Goal: Task Accomplishment & Management: Manage account settings

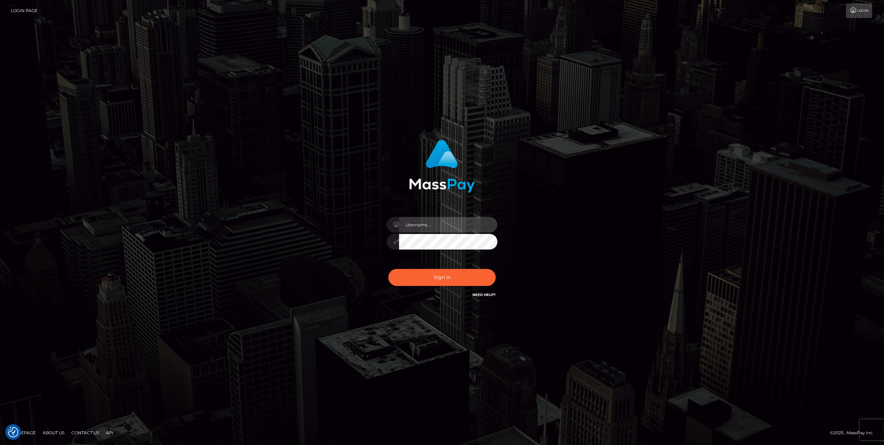
type input "ofelyn.luminary"
drag, startPoint x: 0, startPoint y: 0, endPoint x: 449, endPoint y: 227, distance: 503.5
click at [449, 227] on input "ofelyn.luminary" at bounding box center [448, 225] width 98 height 16
click at [434, 277] on button "Sign in" at bounding box center [441, 277] width 107 height 17
type input "ofelyn.luminary"
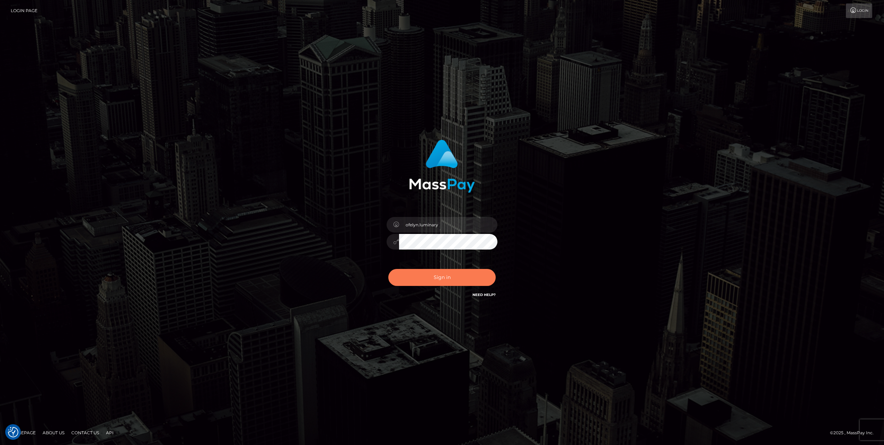
click at [439, 278] on button "Sign in" at bounding box center [441, 277] width 107 height 17
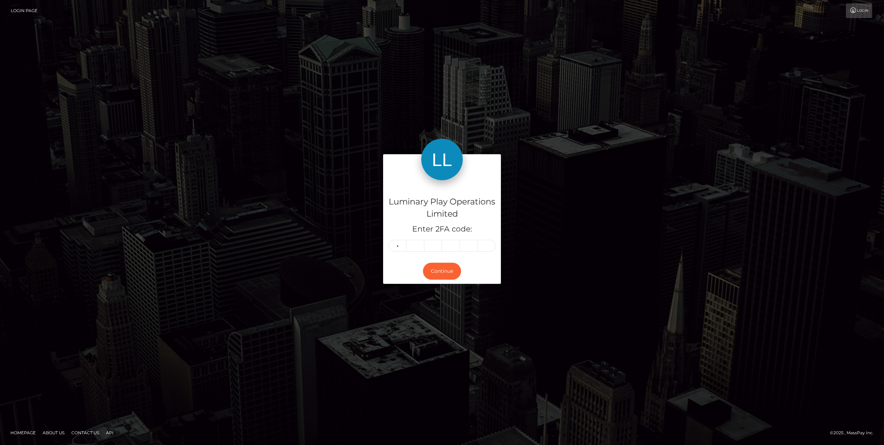
type input "5"
type input "3"
type input "0"
type input "3"
type input "9"
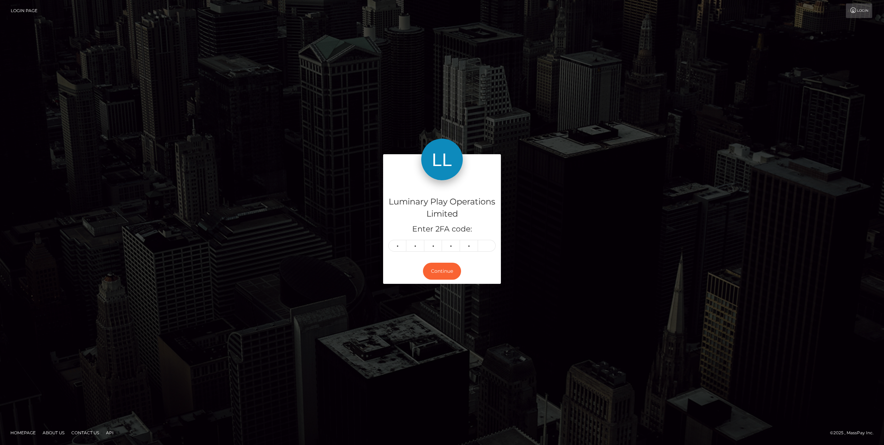
click at [473, 273] on div "Continue" at bounding box center [442, 271] width 118 height 25
click at [480, 253] on div "Luminary Play Operations Limited Enter 2FA code: 5 3 0 3 9 53039" at bounding box center [442, 219] width 118 height 78
drag, startPoint x: 483, startPoint y: 247, endPoint x: 405, endPoint y: 247, distance: 78.0
click at [405, 247] on div "5 3 0 3 9" at bounding box center [441, 246] width 107 height 12
type input "0"
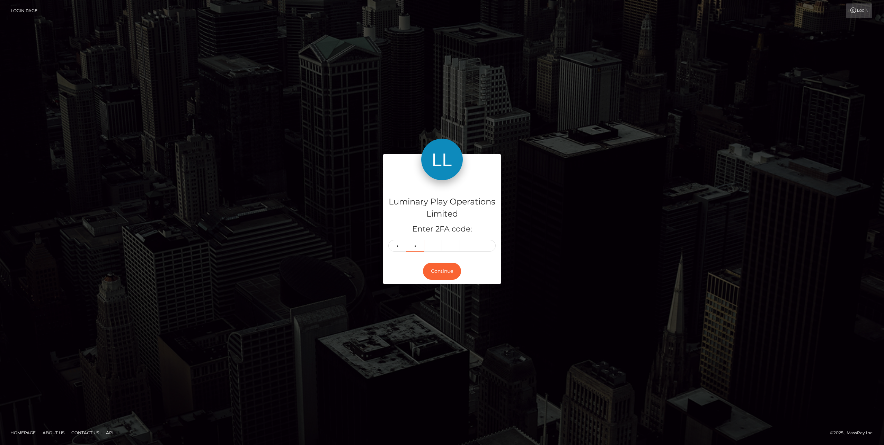
type input "8"
type input "0"
type input "5"
type input "3"
click at [443, 272] on button "Continue" at bounding box center [442, 271] width 38 height 17
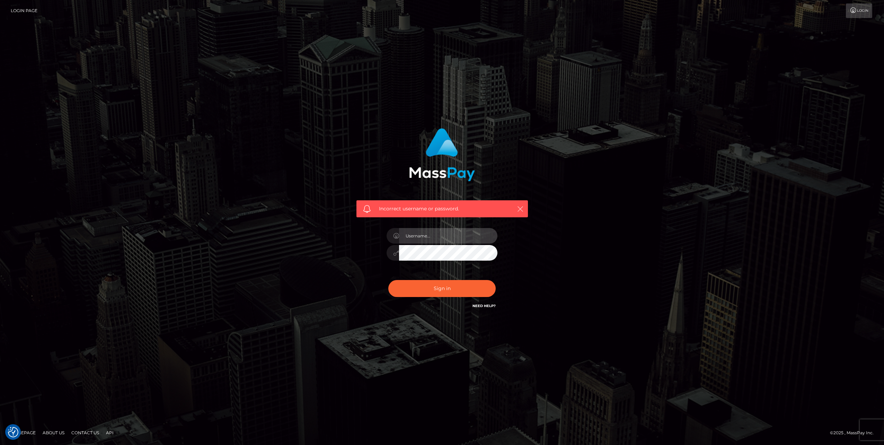
type input "ofelyn.luminary"
click at [517, 210] on icon "button" at bounding box center [520, 208] width 7 height 7
click at [432, 291] on button "Sign in" at bounding box center [441, 288] width 107 height 17
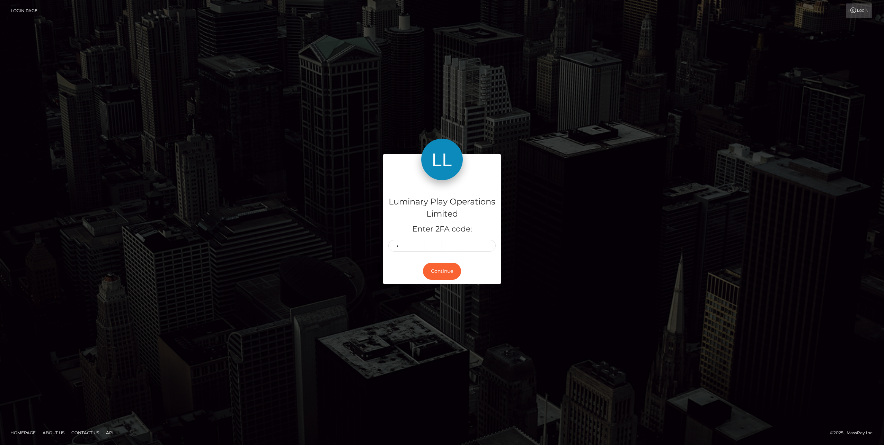
type input "0"
type input "8"
type input "0"
type input "5"
type input "0"
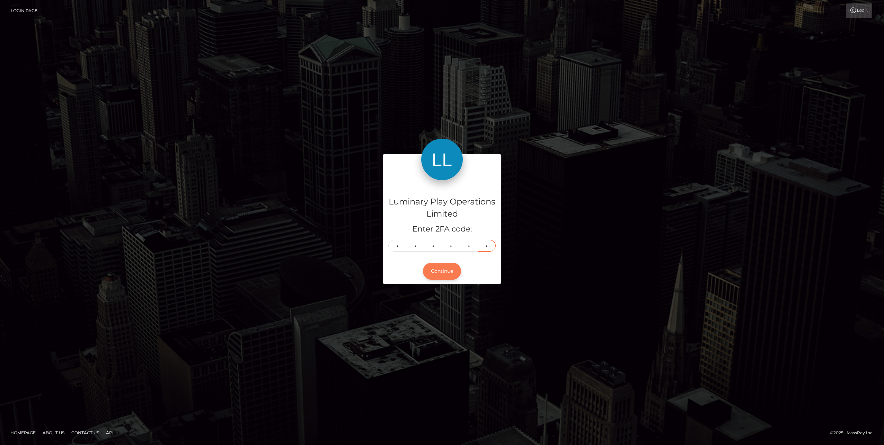
type input "3"
click at [439, 264] on button "Continue" at bounding box center [442, 271] width 38 height 17
